Goal: Transaction & Acquisition: Book appointment/travel/reservation

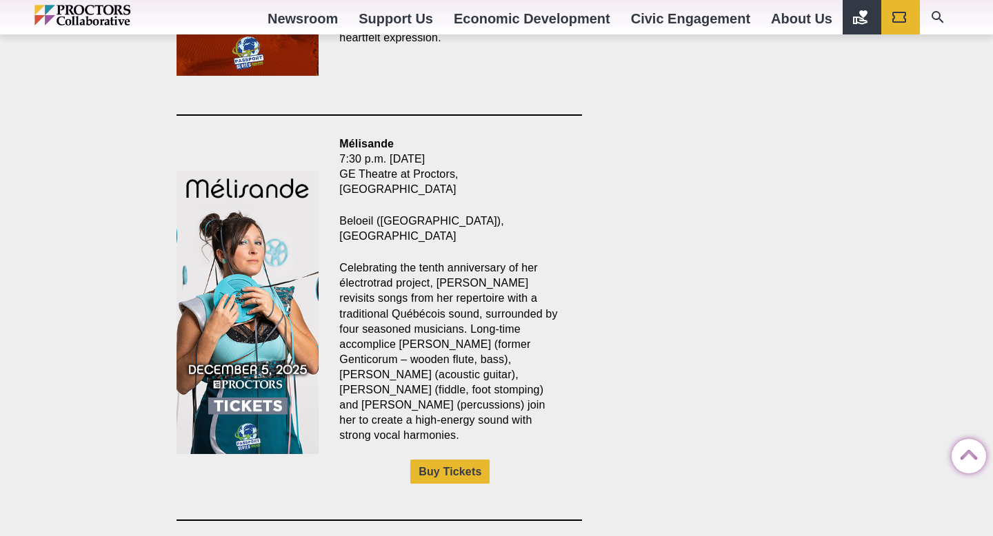
scroll to position [1546, 0]
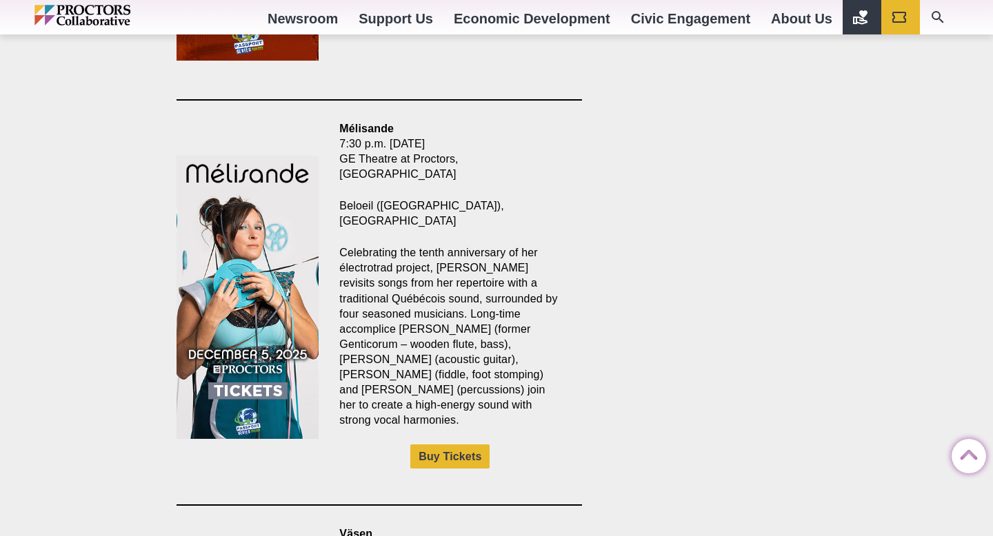
click at [253, 243] on img at bounding box center [248, 298] width 142 height 284
click at [267, 232] on img at bounding box center [248, 298] width 142 height 284
click at [251, 200] on img at bounding box center [248, 298] width 142 height 284
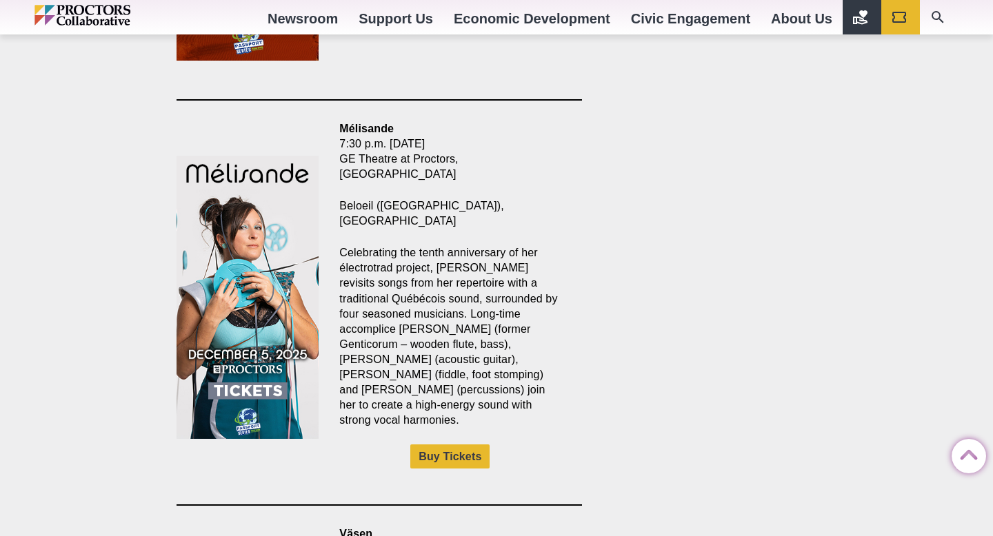
click at [281, 251] on img at bounding box center [248, 298] width 142 height 284
click at [243, 292] on img at bounding box center [248, 298] width 142 height 284
drag, startPoint x: 243, startPoint y: 292, endPoint x: 363, endPoint y: 359, distance: 136.7
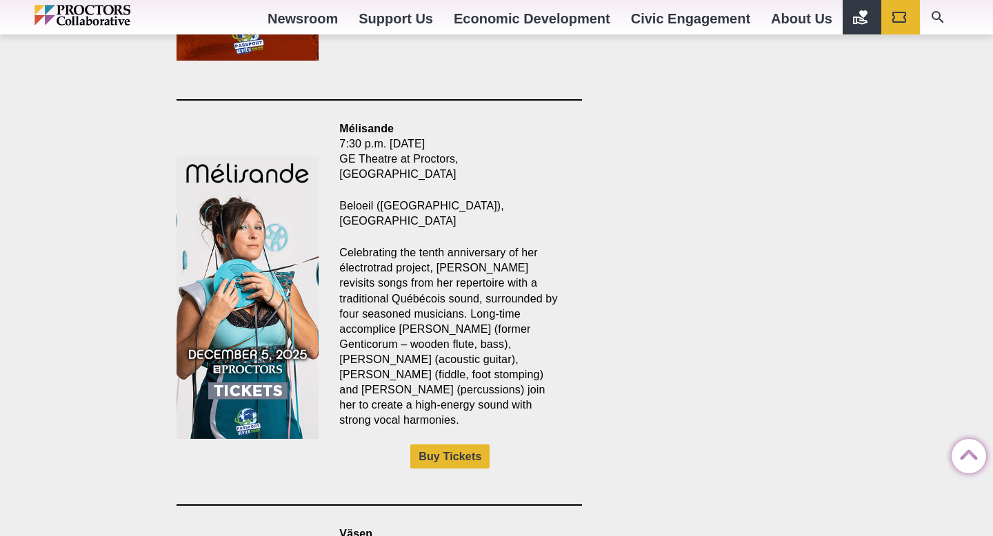
click at [359, 359] on div "Mélisande 7:30 p.m. [DATE] GE Theatre at Proctors, [GEOGRAPHIC_DATA] [GEOGRAPHI…" at bounding box center [379, 302] width 405 height 363
click at [432, 445] on link "Buy Tickets" at bounding box center [449, 457] width 79 height 24
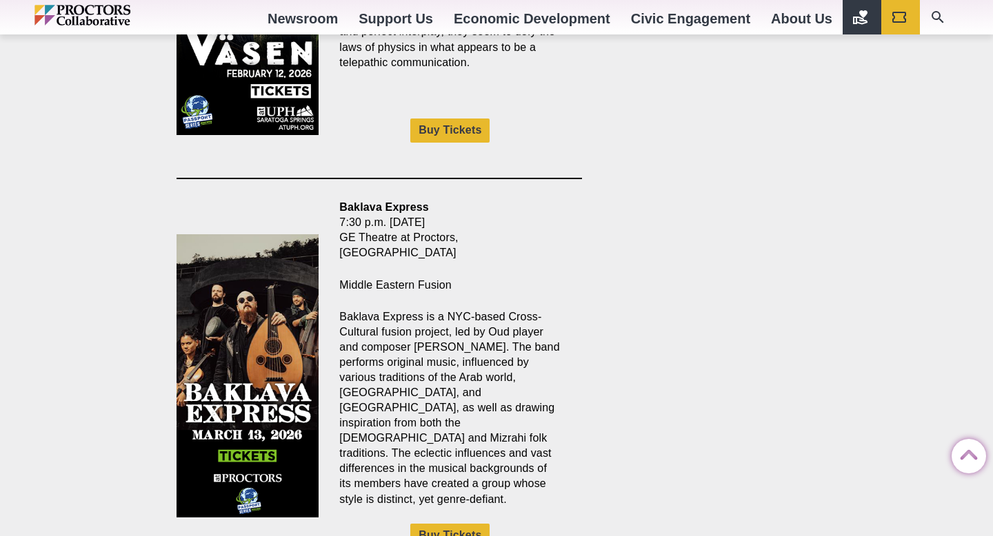
scroll to position [2235, 0]
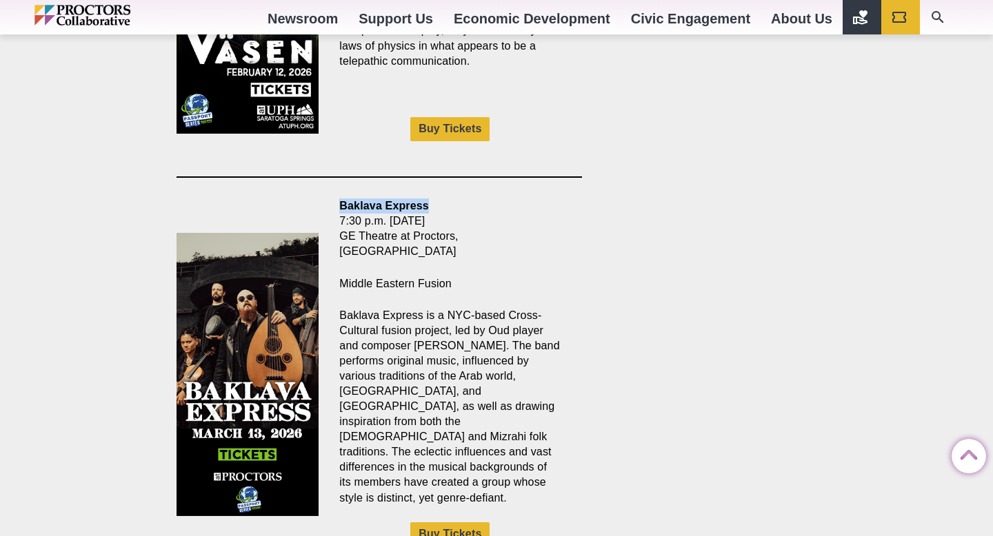
drag, startPoint x: 342, startPoint y: 145, endPoint x: 431, endPoint y: 153, distance: 89.3
click at [431, 199] on p "Baklava Express 7:30 p.m. Friday, March 13 GE Theatre at Proctors, Schenectady" at bounding box center [449, 229] width 221 height 61
copy strong "Baklava Express"
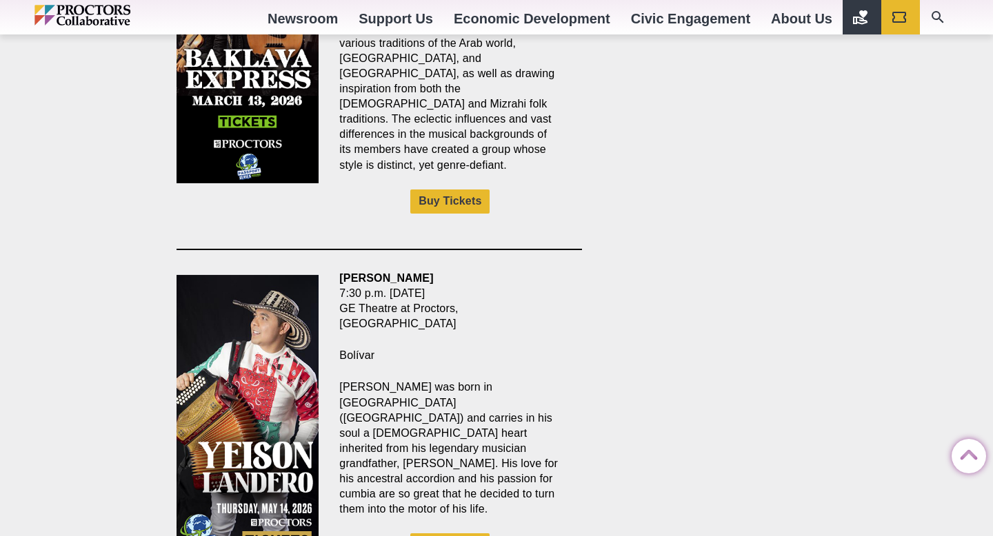
scroll to position [2575, 0]
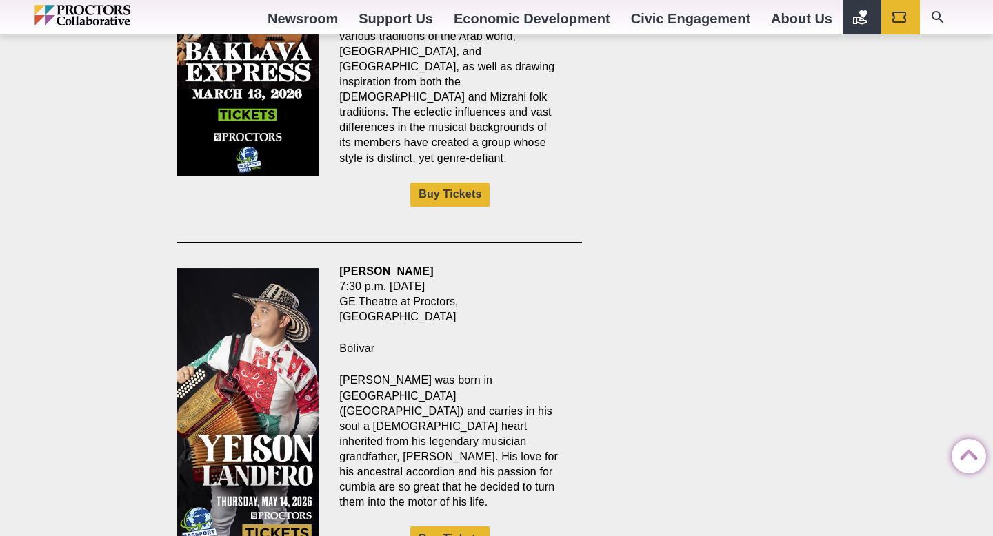
drag, startPoint x: 339, startPoint y: 188, endPoint x: 427, endPoint y: 187, distance: 88.3
click at [427, 264] on p "Yeison Landero 7:30 p.m. Thursday, May 14 GE Theatre at Proctors, Schenectady" at bounding box center [449, 294] width 221 height 61
copy strong "[PERSON_NAME]"
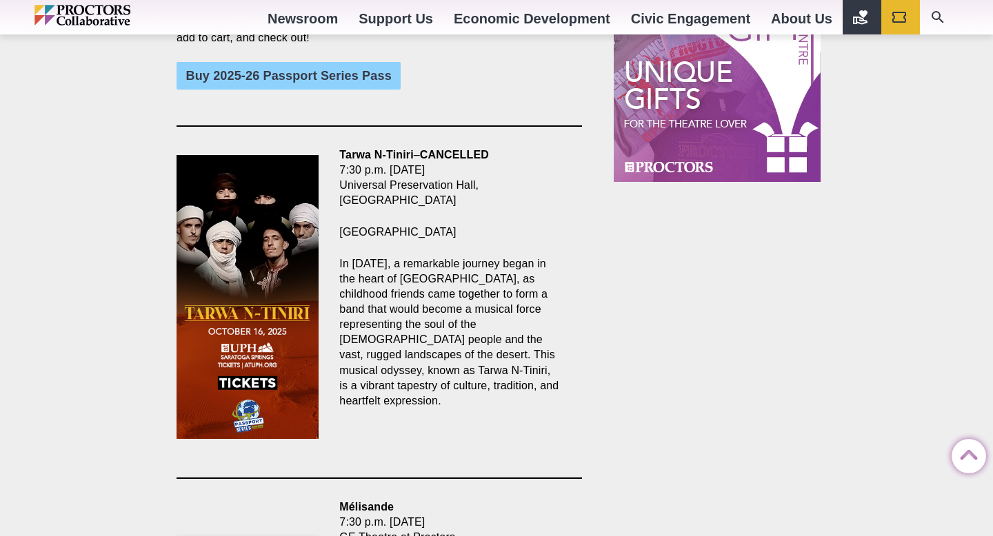
scroll to position [1136, 0]
